Goal: Transaction & Acquisition: Register for event/course

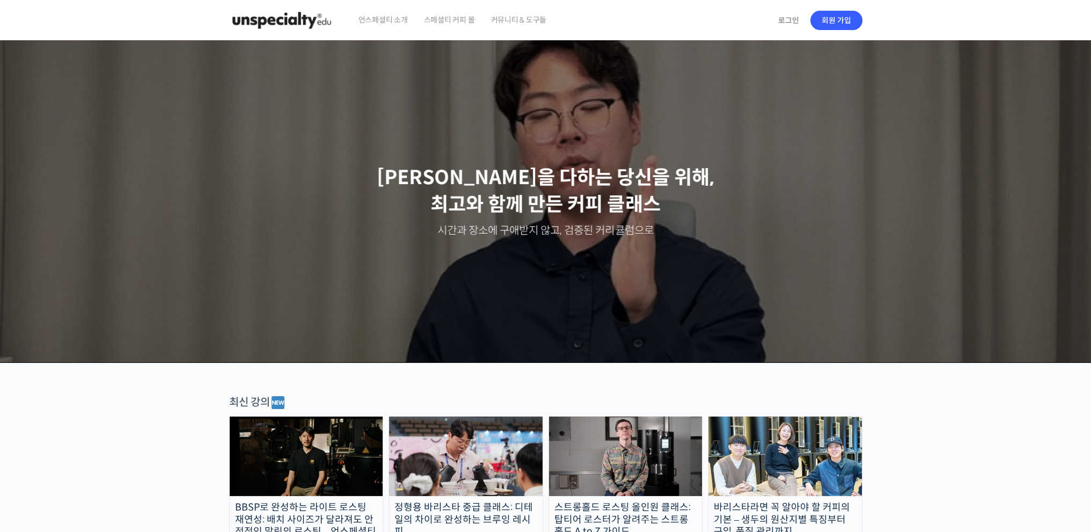
drag, startPoint x: 152, startPoint y: 387, endPoint x: 140, endPoint y: 458, distance: 72.4
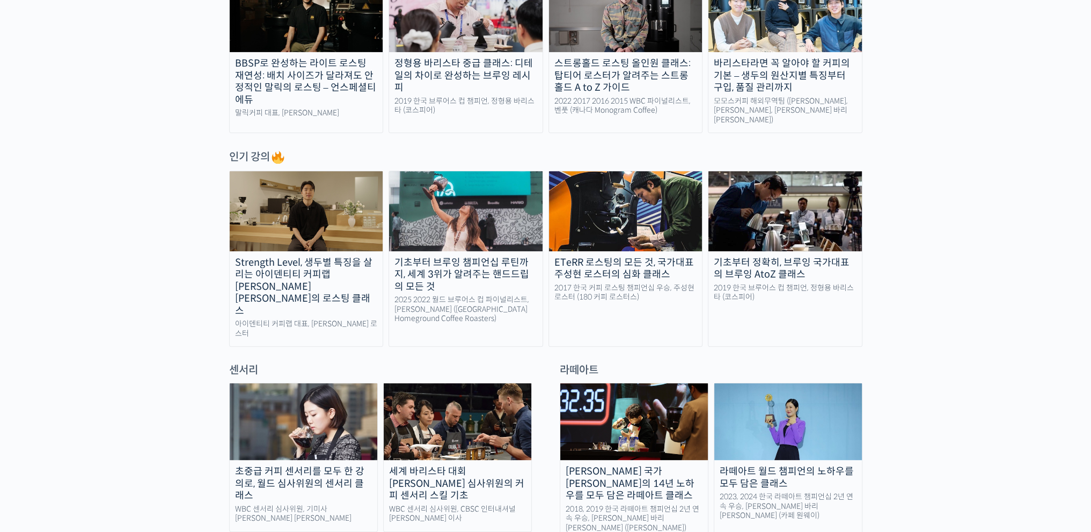
scroll to position [452, 0]
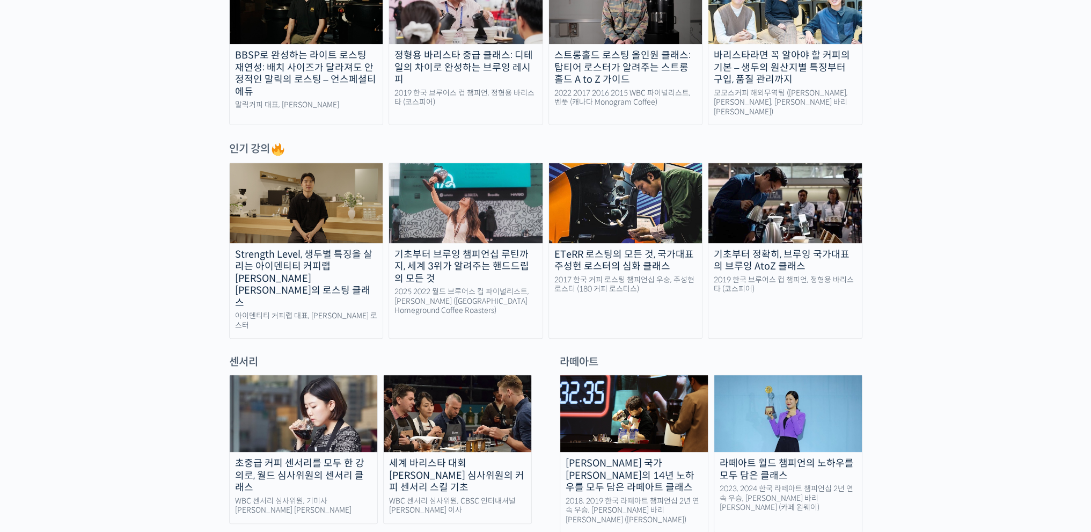
click at [482, 198] on img at bounding box center [465, 202] width 153 height 79
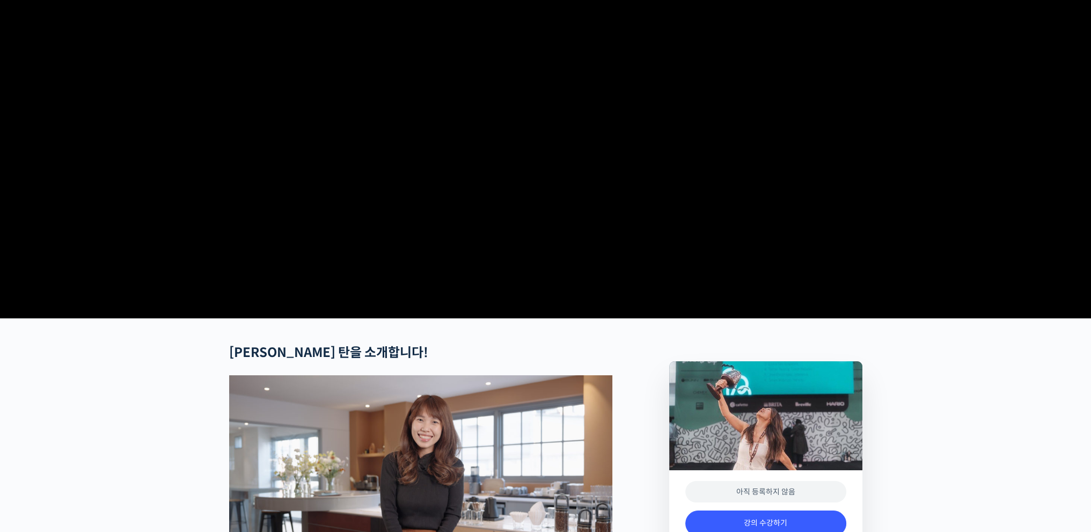
scroll to position [493, 0]
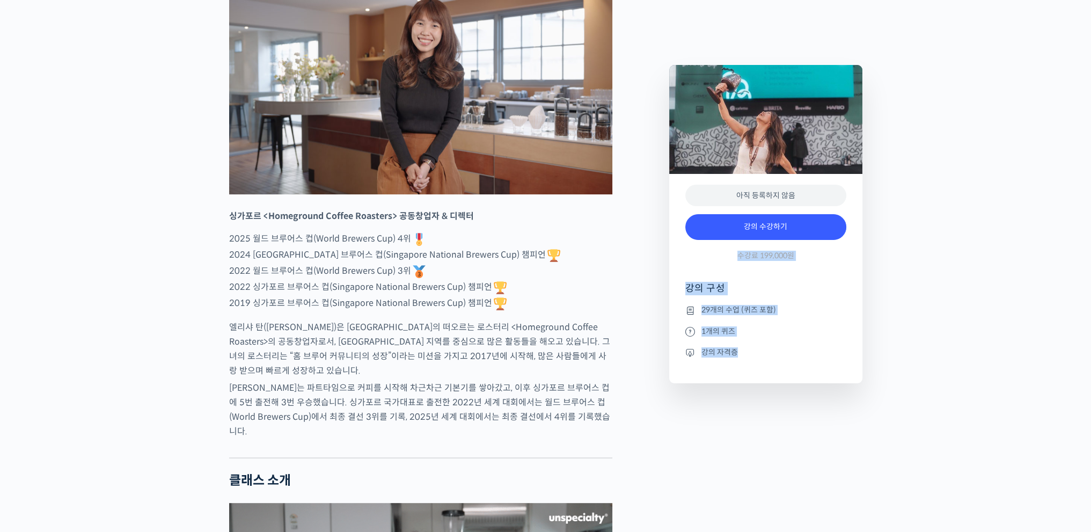
drag, startPoint x: 718, startPoint y: 243, endPoint x: 772, endPoint y: 368, distance: 135.8
click at [772, 368] on div "아직 등록하지 않음 강의 수강하기 수강료 199,000원 강의 구성 29개의 수업 (퀴즈 포함) 1개의 퀴즈 강의 자격증" at bounding box center [765, 278] width 193 height 209
click at [772, 368] on ul "29개의 수업 (퀴즈 포함) 1개의 퀴즈 강의 자격증" at bounding box center [765, 343] width 161 height 79
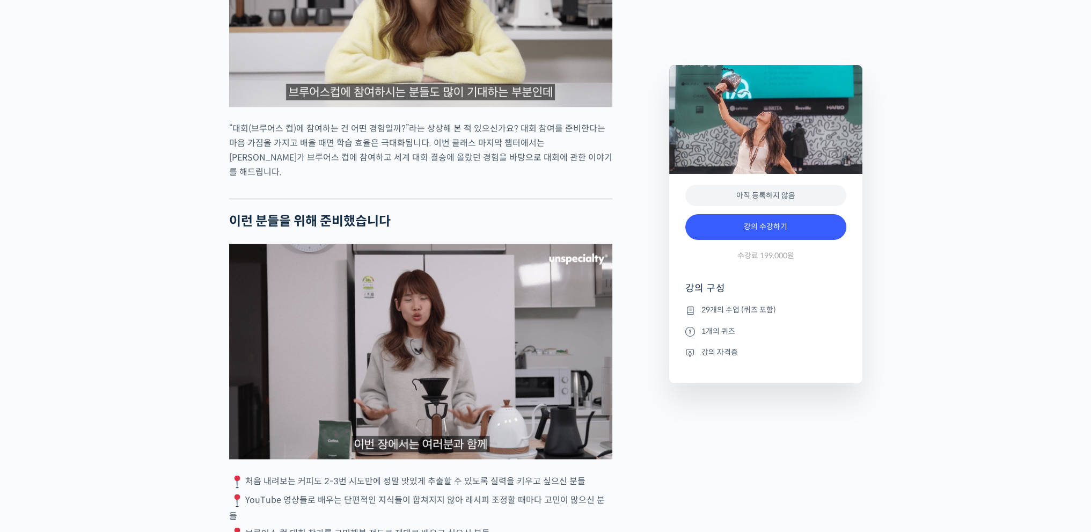
scroll to position [2313, 0]
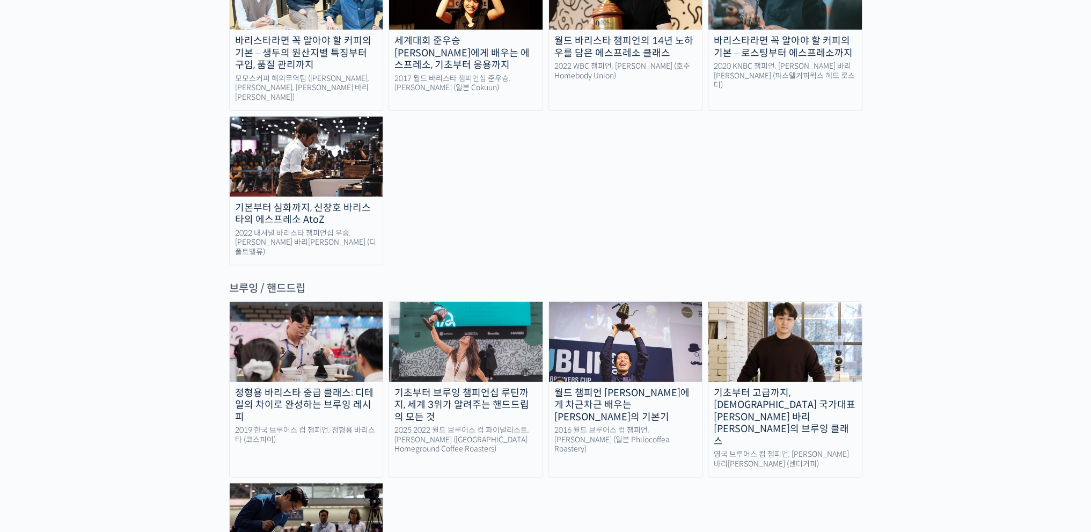
scroll to position [1586, 0]
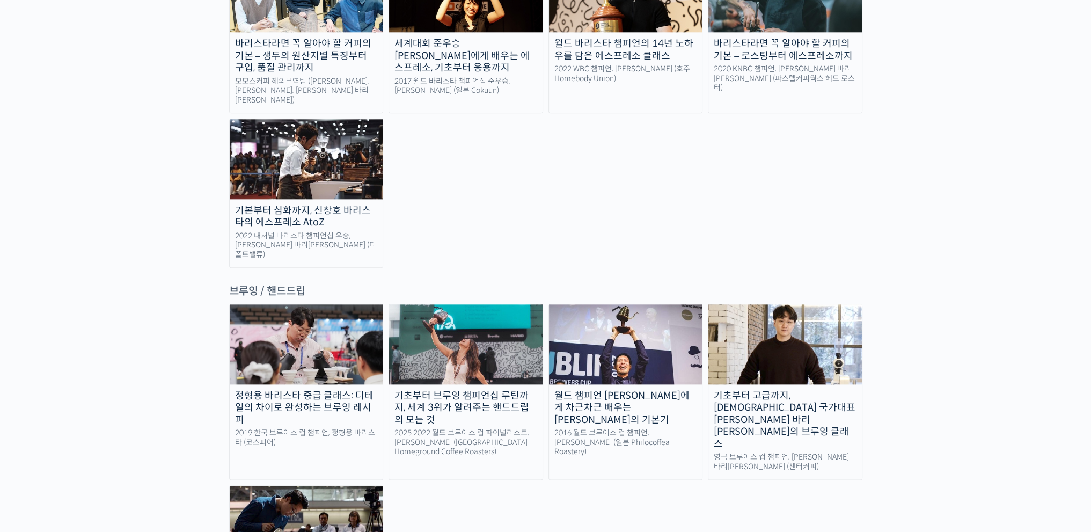
click at [240, 119] on img at bounding box center [306, 158] width 153 height 79
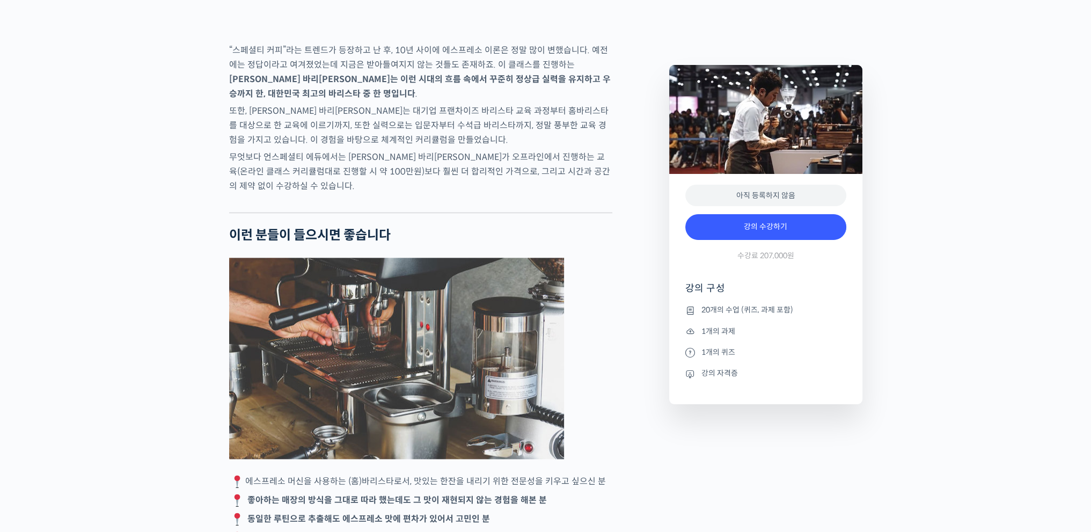
scroll to position [1871, 0]
